Goal: Task Accomplishment & Management: Complete application form

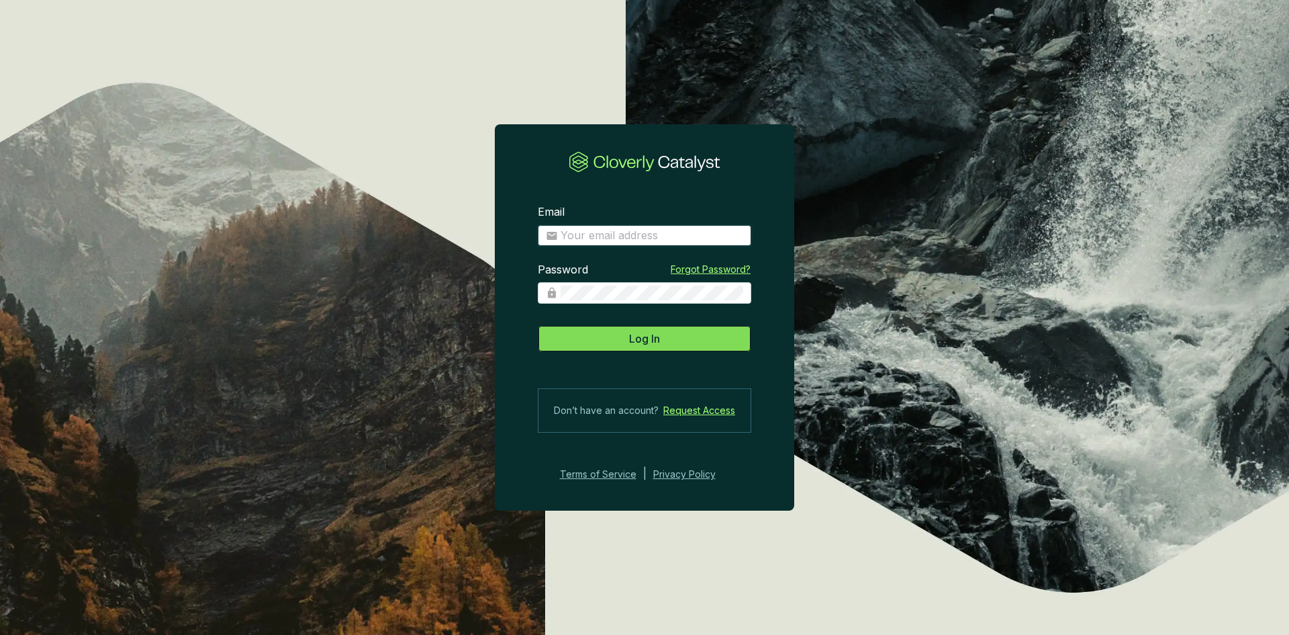
type input "[EMAIL_ADDRESS][DOMAIN_NAME]"
click at [653, 349] on button "Log In" at bounding box center [645, 338] width 214 height 27
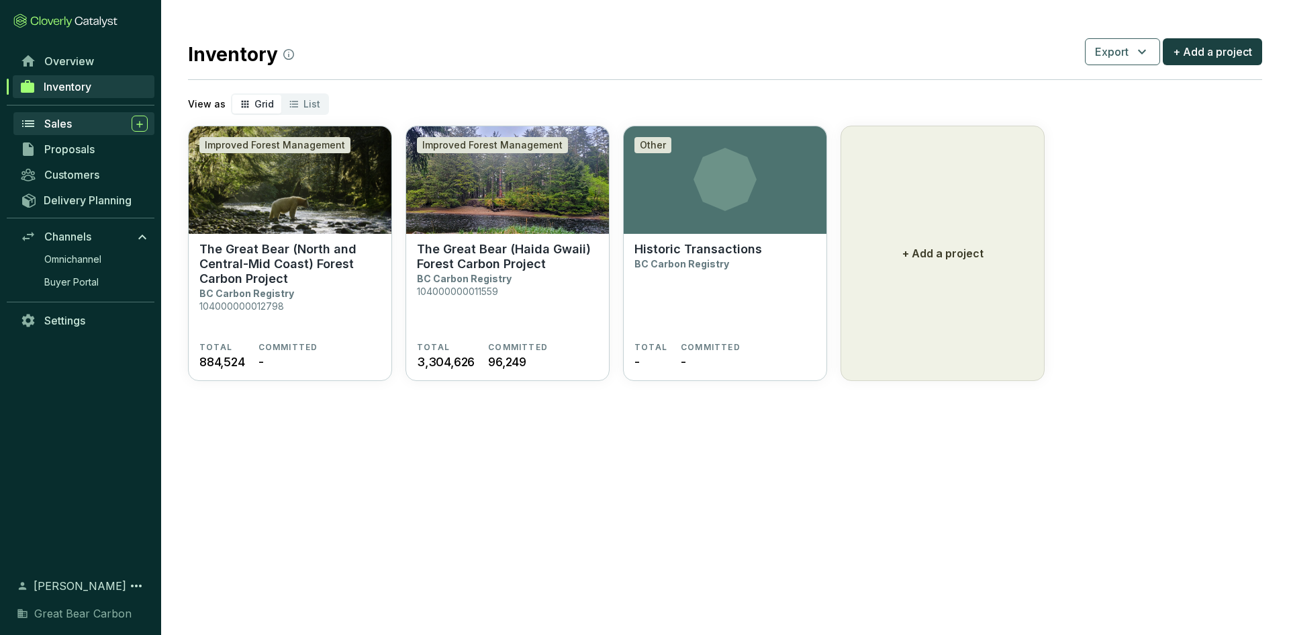
click at [66, 126] on span "Sales" at bounding box center [58, 123] width 28 height 13
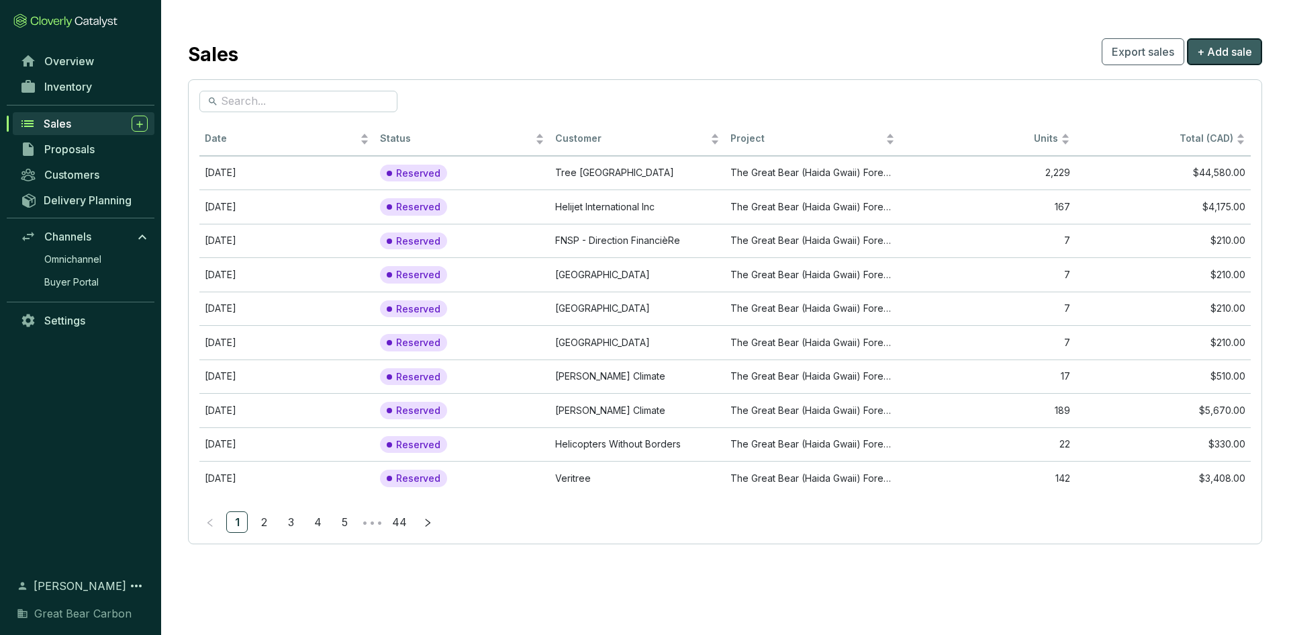
click at [1210, 51] on span "+ Add sale" at bounding box center [1224, 52] width 55 height 16
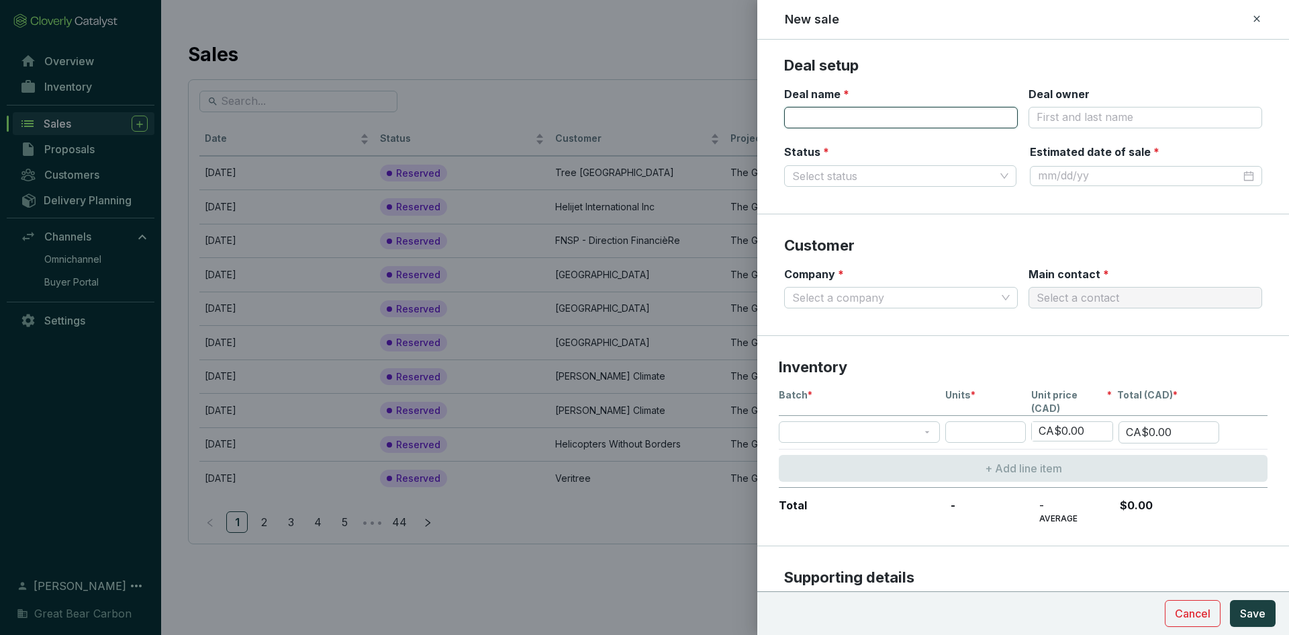
click at [905, 117] on input "Deal name *" at bounding box center [901, 117] width 234 height 21
type input "V"
